Goal: Information Seeking & Learning: Find specific fact

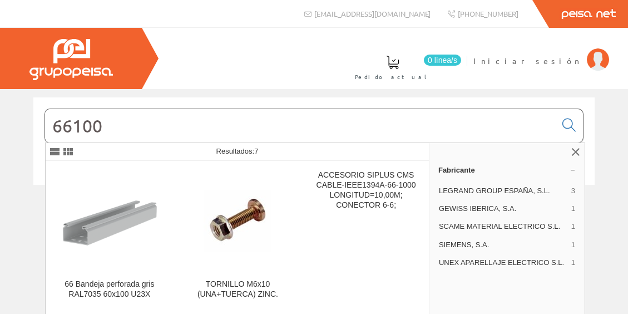
click at [156, 125] on input "66100" at bounding box center [300, 125] width 511 height 33
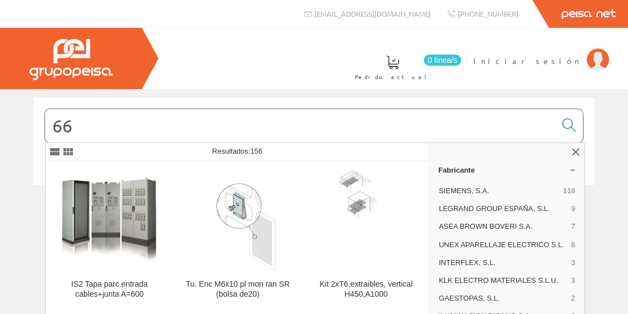
type input "6"
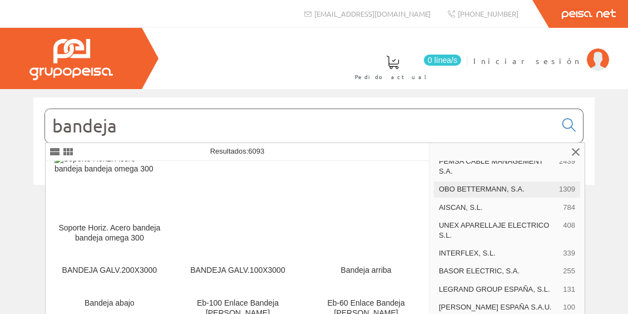
scroll to position [37, 0]
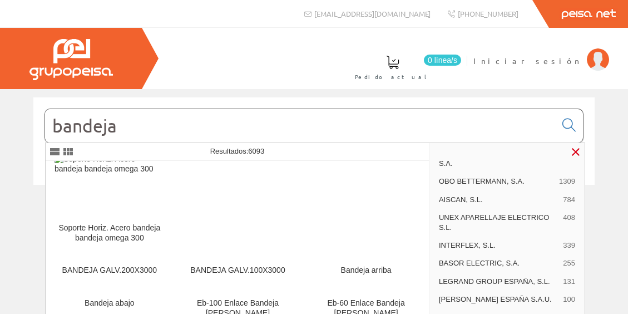
type input "bandeja"
click at [575, 152] on link at bounding box center [575, 151] width 13 height 13
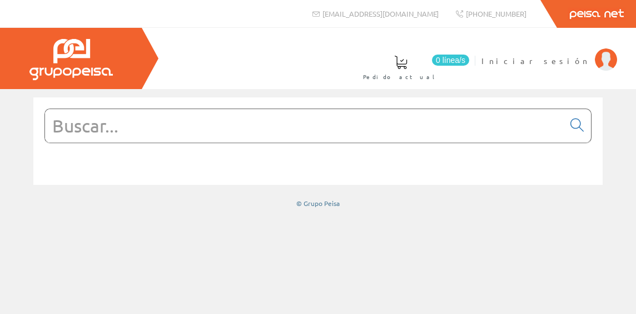
click at [316, 127] on input "text" at bounding box center [304, 125] width 519 height 33
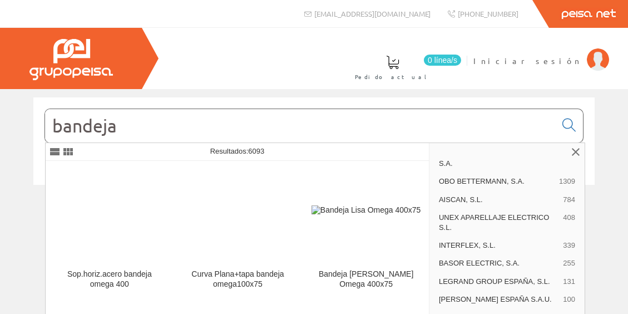
scroll to position [357, 0]
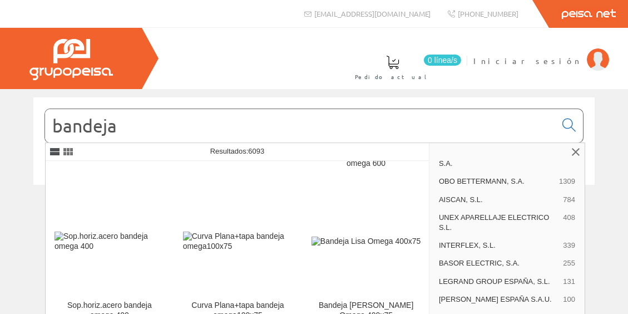
click at [54, 152] on link at bounding box center [54, 151] width 13 height 13
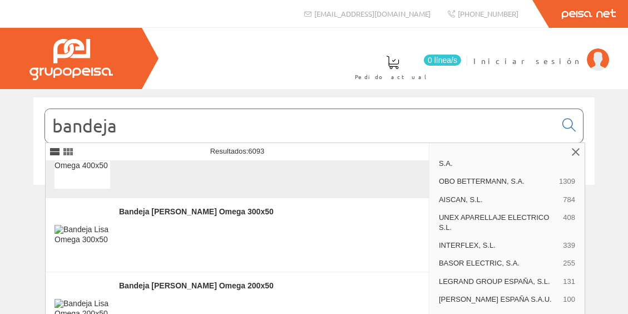
scroll to position [1482, 0]
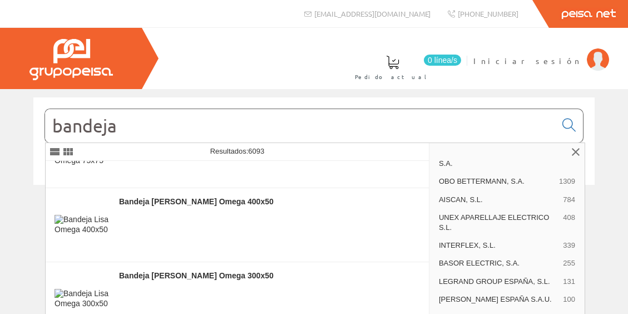
click at [160, 140] on input "bandeja" at bounding box center [300, 125] width 511 height 33
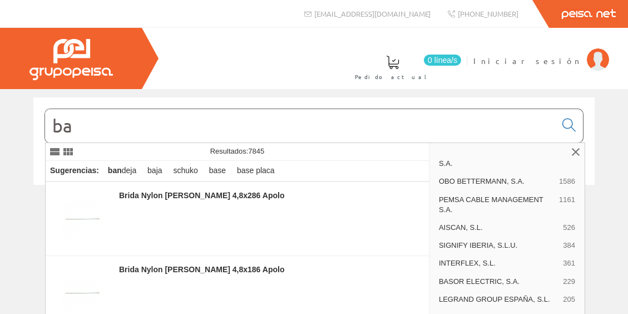
type input "b"
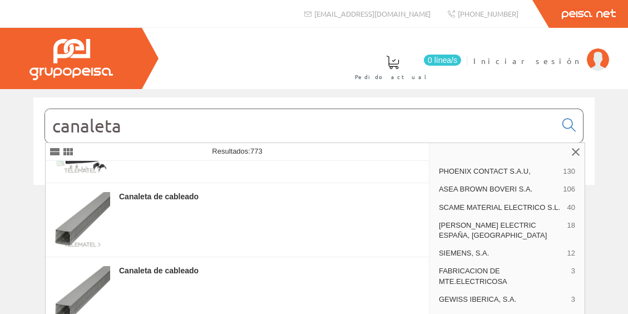
scroll to position [519, 0]
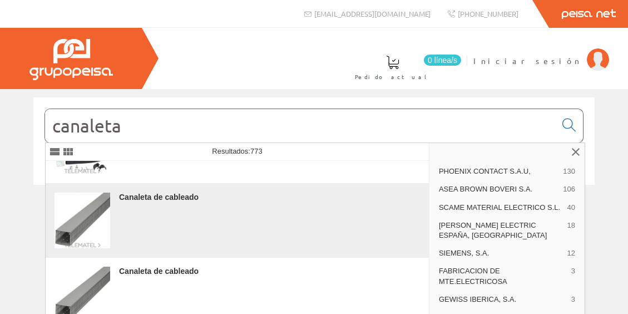
type input "canaleta"
click at [159, 194] on div "Canaleta de cableado" at bounding box center [269, 197] width 301 height 10
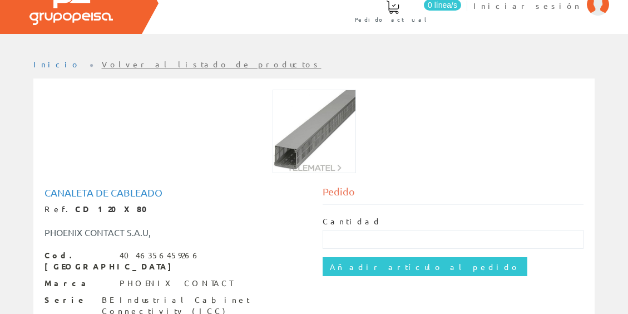
scroll to position [55, 0]
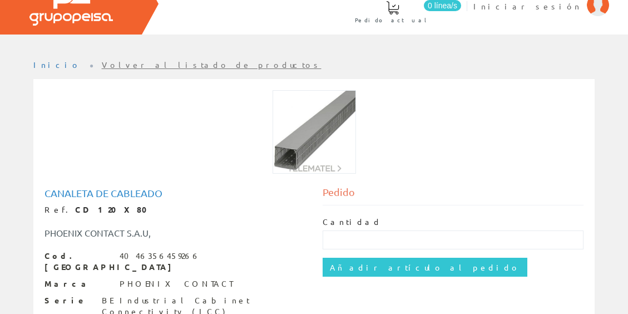
click at [309, 146] on img at bounding box center [314, 131] width 83 height 83
click at [326, 167] on img at bounding box center [314, 131] width 83 height 83
click at [320, 127] on img at bounding box center [314, 131] width 83 height 83
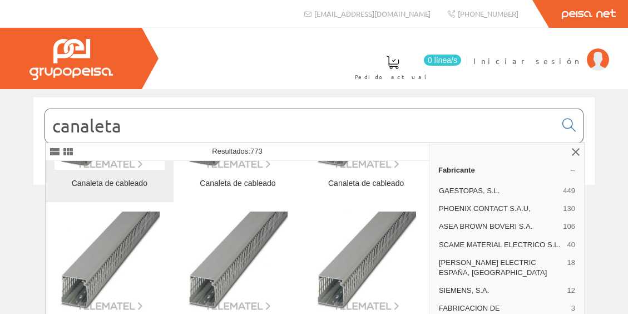
scroll to position [1112, 0]
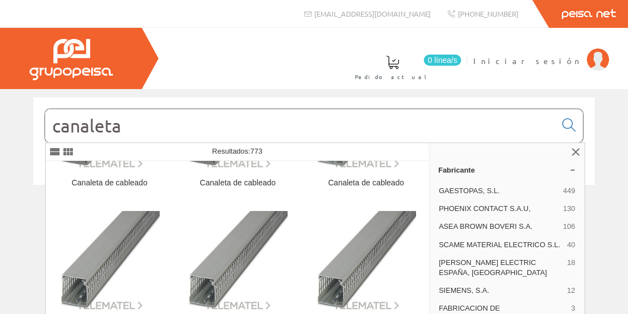
click at [142, 131] on input "canaleta" at bounding box center [300, 125] width 511 height 33
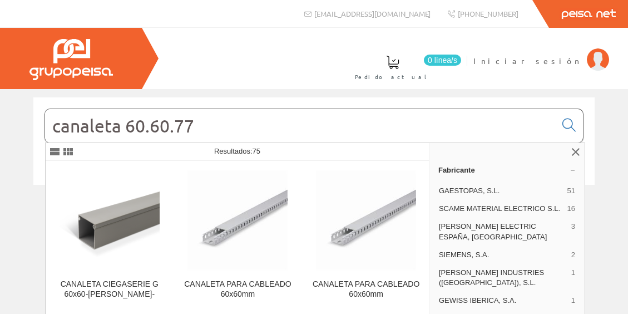
type input "canaleta 60.60.77"
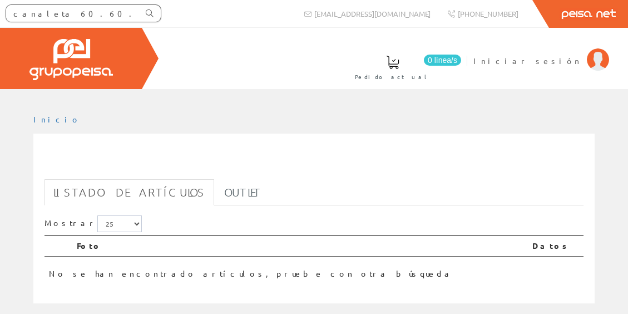
click at [150, 14] on icon at bounding box center [150, 13] width 8 height 8
click at [48, 12] on input "canaleta 60.60.77" at bounding box center [72, 13] width 133 height 17
type input "60.60.77"
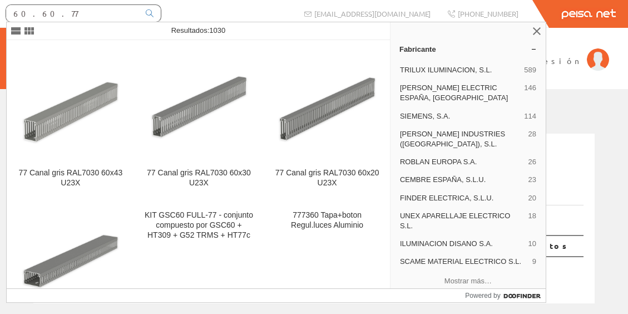
scroll to position [272, 0]
